Goal: Complete application form: Complete application form

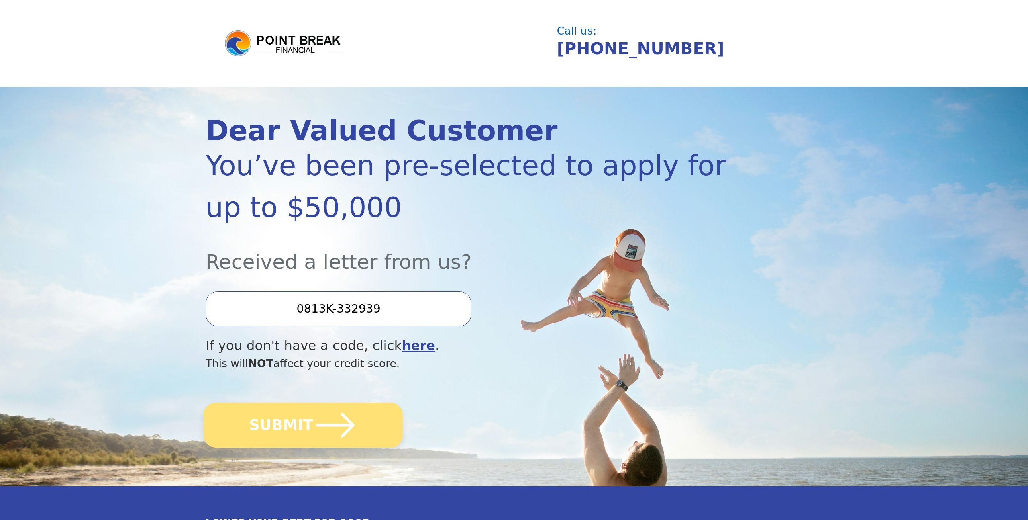
click at [345, 409] on icon "submit" at bounding box center [335, 425] width 44 height 44
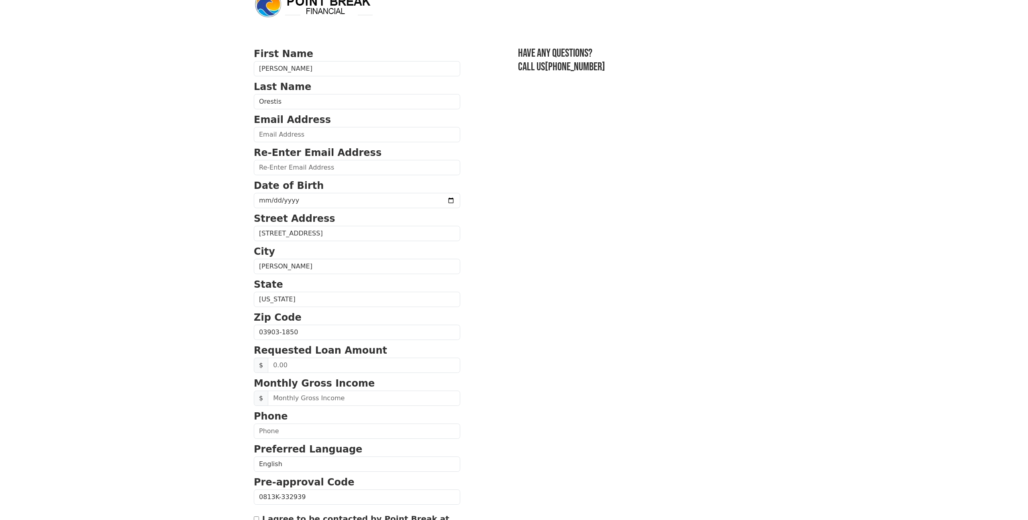
scroll to position [21, 0]
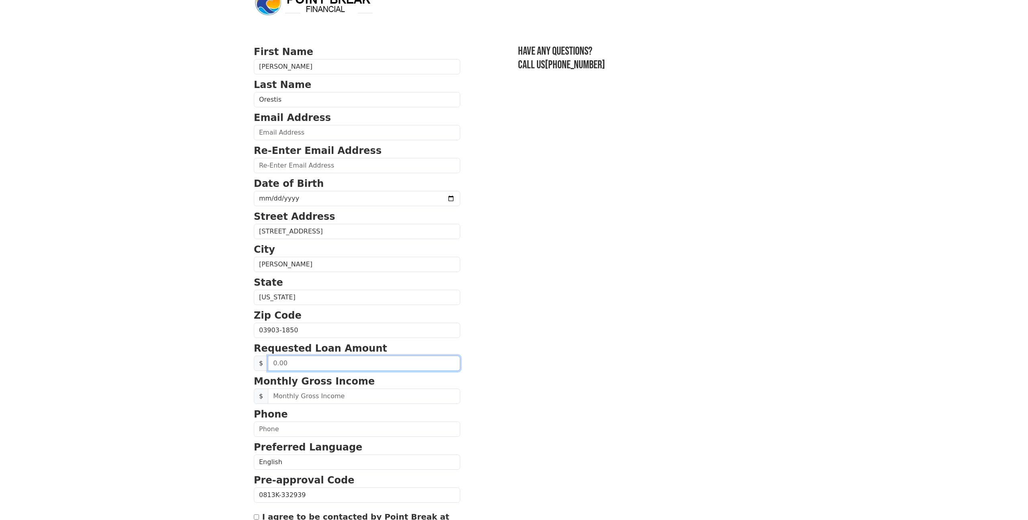
click at [346, 364] on input "text" at bounding box center [364, 362] width 192 height 15
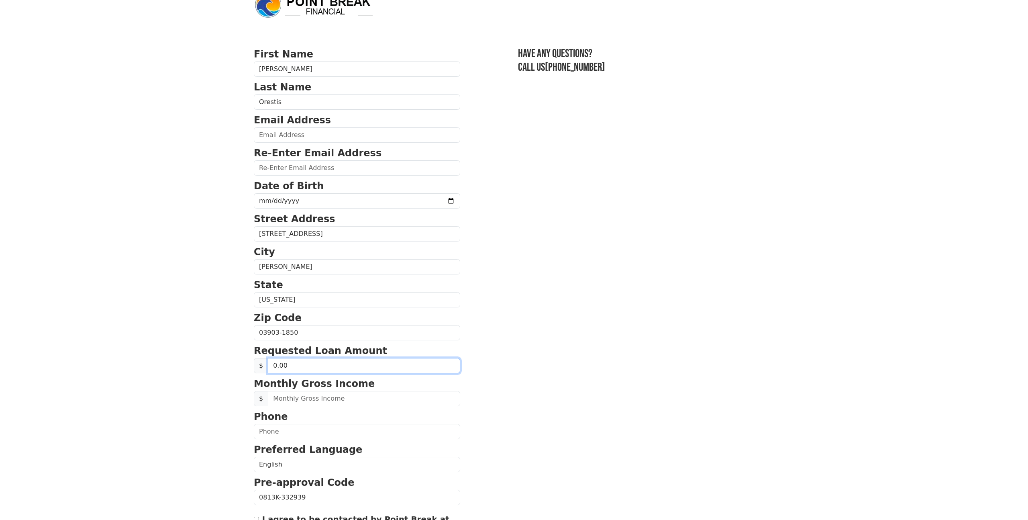
click at [346, 364] on input "0.00" at bounding box center [364, 365] width 192 height 15
type input "20,000.00"
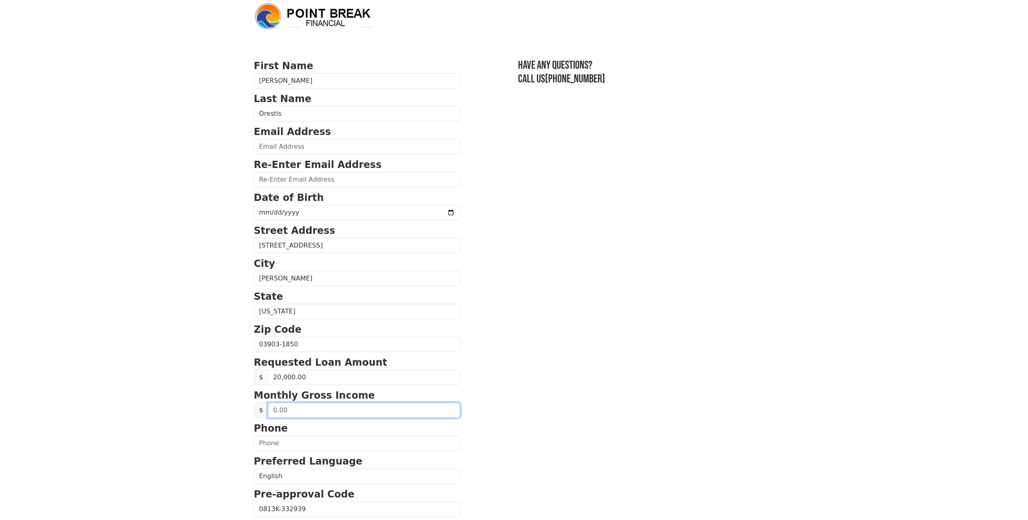
click at [324, 412] on input "text" at bounding box center [364, 409] width 192 height 15
type input "10,000.00"
click at [295, 434] on p "Phone" at bounding box center [357, 428] width 206 height 14
click at [294, 438] on input "text" at bounding box center [357, 442] width 206 height 15
type input "(603) 686-2576"
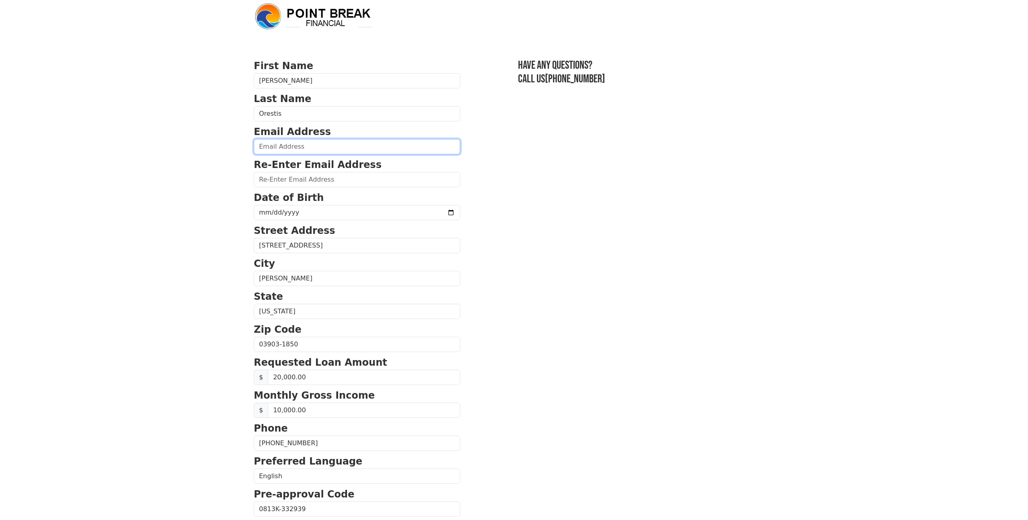
type input "aorestis2si@gmail.com"
type input "(603) 686-2576"
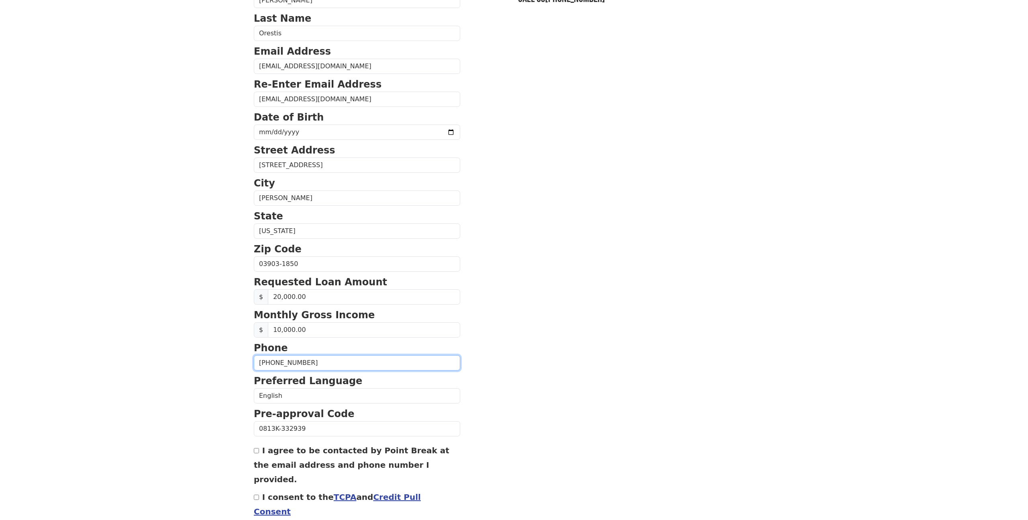
scroll to position [119, 0]
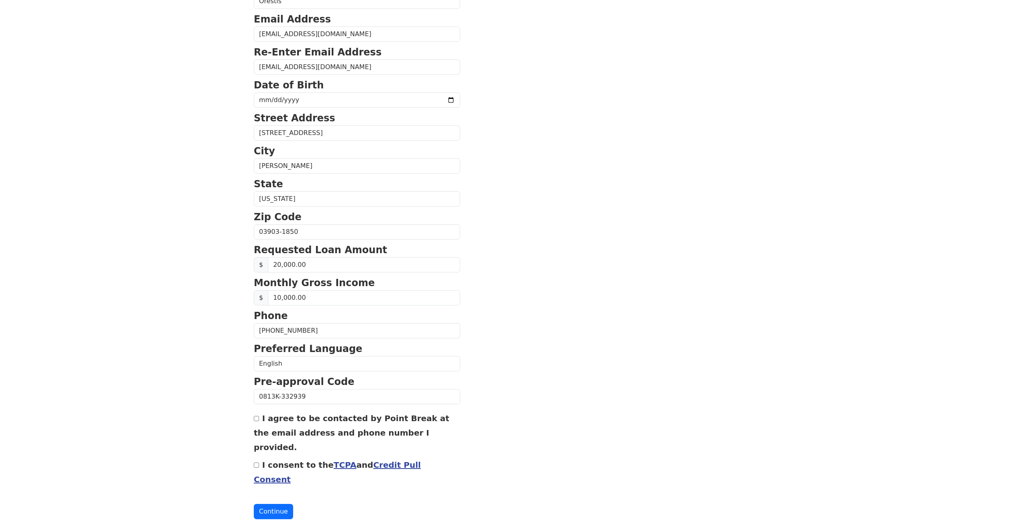
click at [281, 420] on label "I agree to be contacted by Point Break at the email address and phone number I …" at bounding box center [352, 432] width 196 height 39
click at [259, 420] on input "I agree to be contacted by Point Break at the email address and phone number I …" at bounding box center [256, 418] width 5 height 5
checkbox input "true"
click at [277, 460] on label "I consent to the TCPA and Credit Pull Consent" at bounding box center [337, 472] width 167 height 24
click at [259, 462] on input "I consent to the TCPA and Credit Pull Consent" at bounding box center [256, 464] width 5 height 5
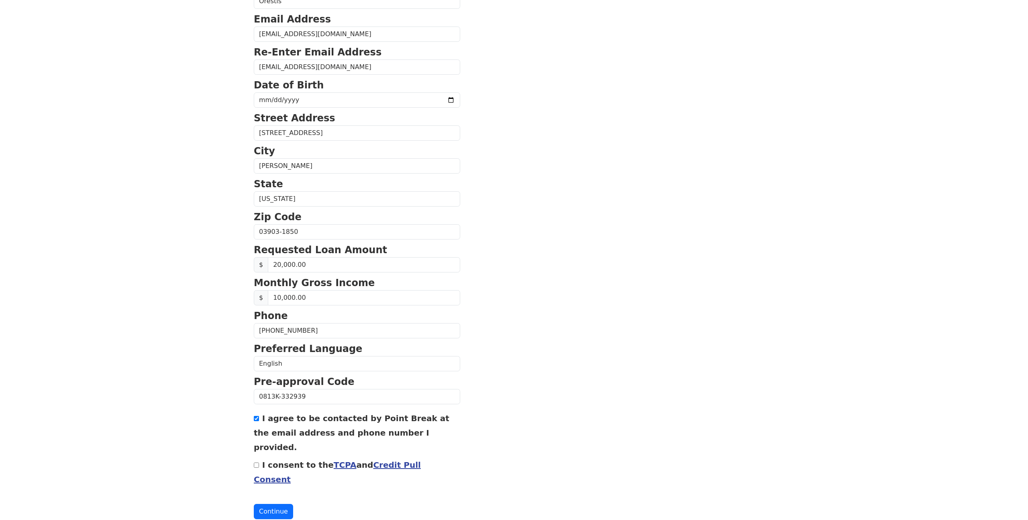
checkbox input "true"
click at [280, 503] on button "Continue" at bounding box center [273, 510] width 39 height 15
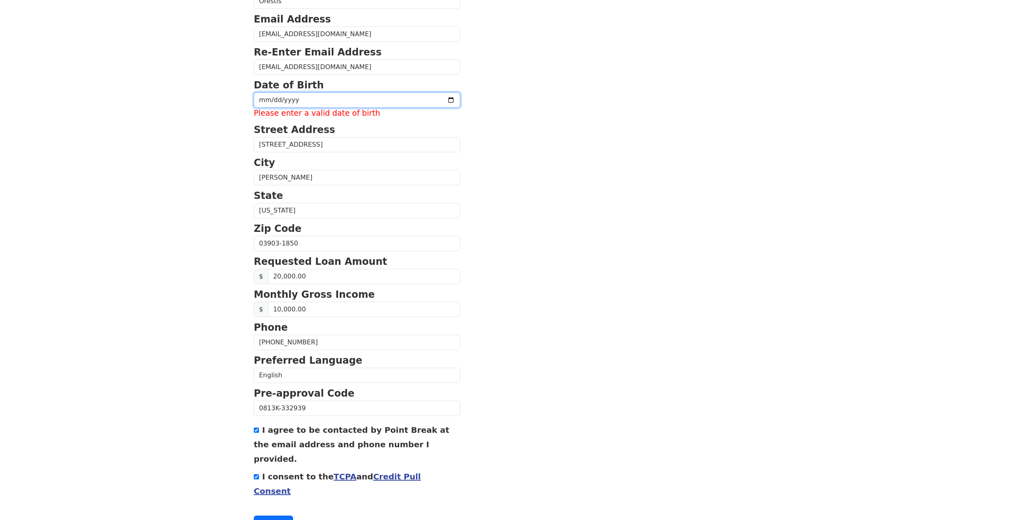
click at [281, 102] on input "date" at bounding box center [357, 99] width 206 height 15
click at [283, 98] on input "date" at bounding box center [357, 99] width 206 height 15
click at [266, 98] on input "date" at bounding box center [357, 99] width 206 height 15
type input "1987-10-14"
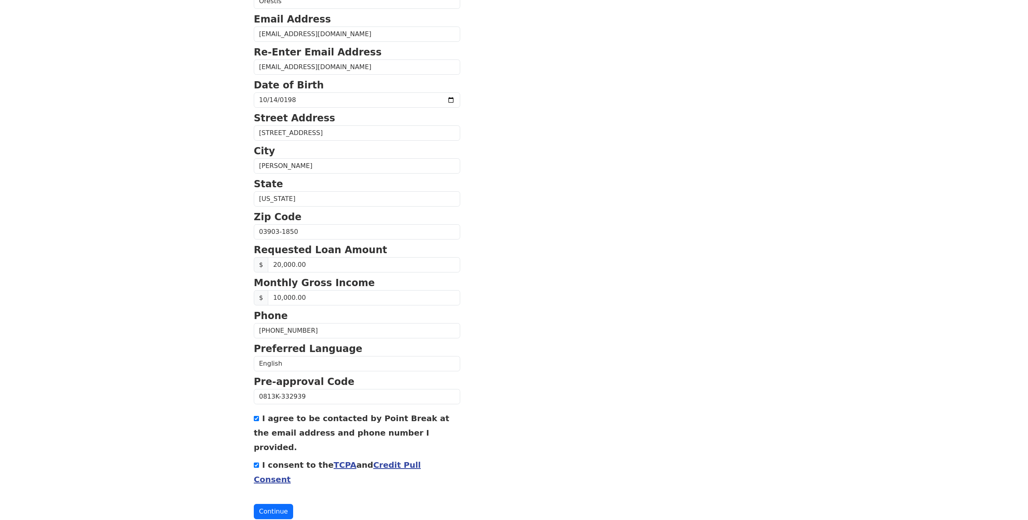
click at [581, 183] on section "First Name Alexandros Last Name Orestis Email Address aorestis2si@gmail.com Re-…" at bounding box center [514, 232] width 520 height 573
click at [277, 503] on button "Continue" at bounding box center [273, 510] width 39 height 15
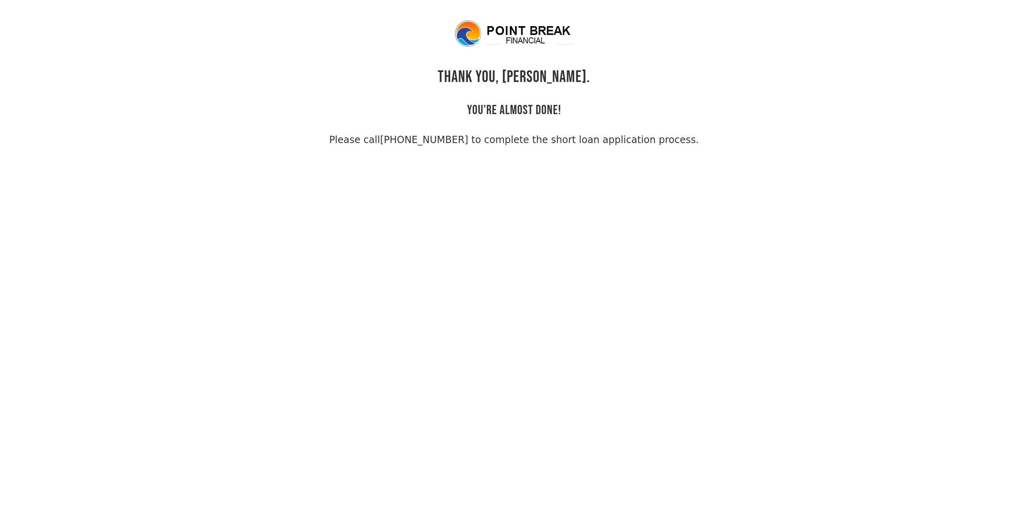
scroll to position [0, 0]
